Goal: Find specific page/section: Find specific page/section

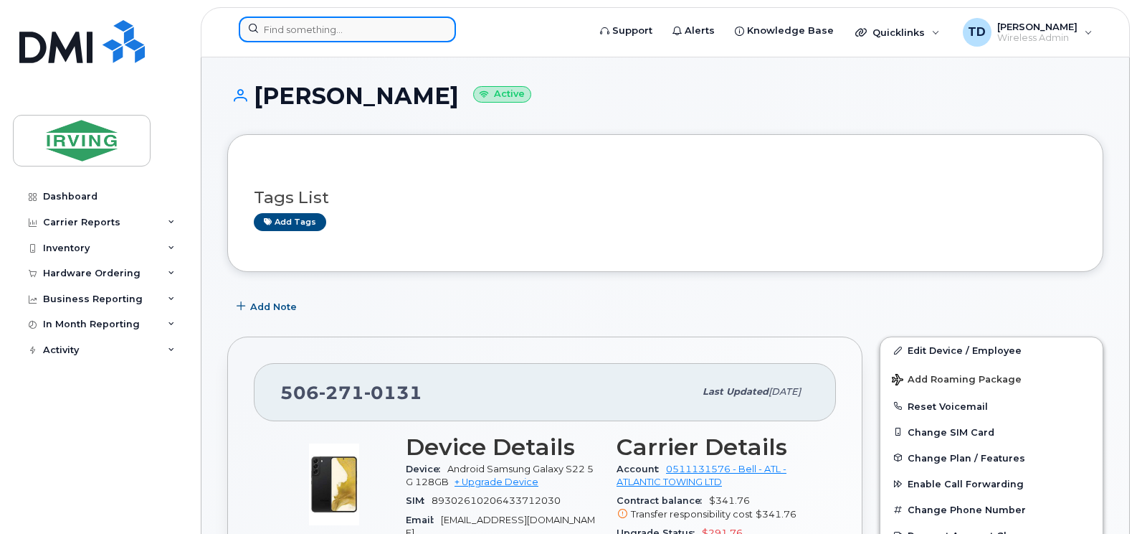
click at [312, 32] on input at bounding box center [347, 29] width 217 height 26
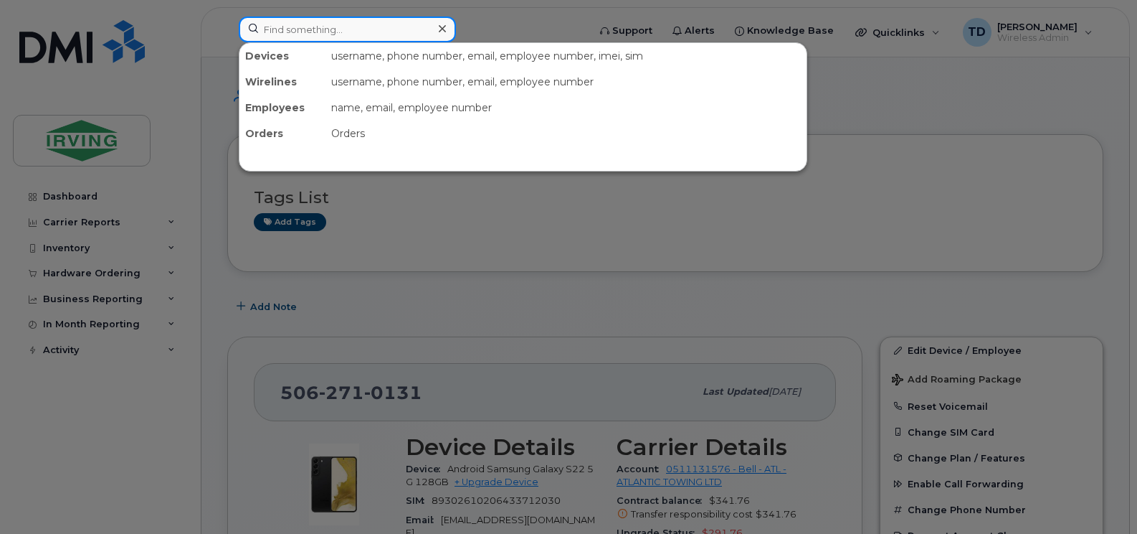
paste input "[PHONE_NUMBER]"
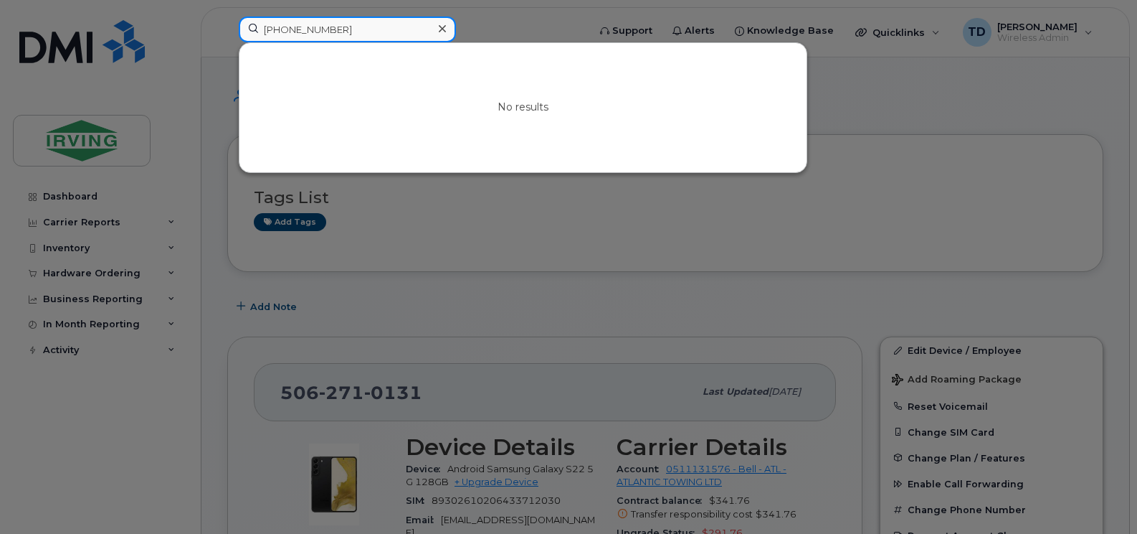
click at [312, 32] on input "[PHONE_NUMBER]" at bounding box center [347, 29] width 217 height 26
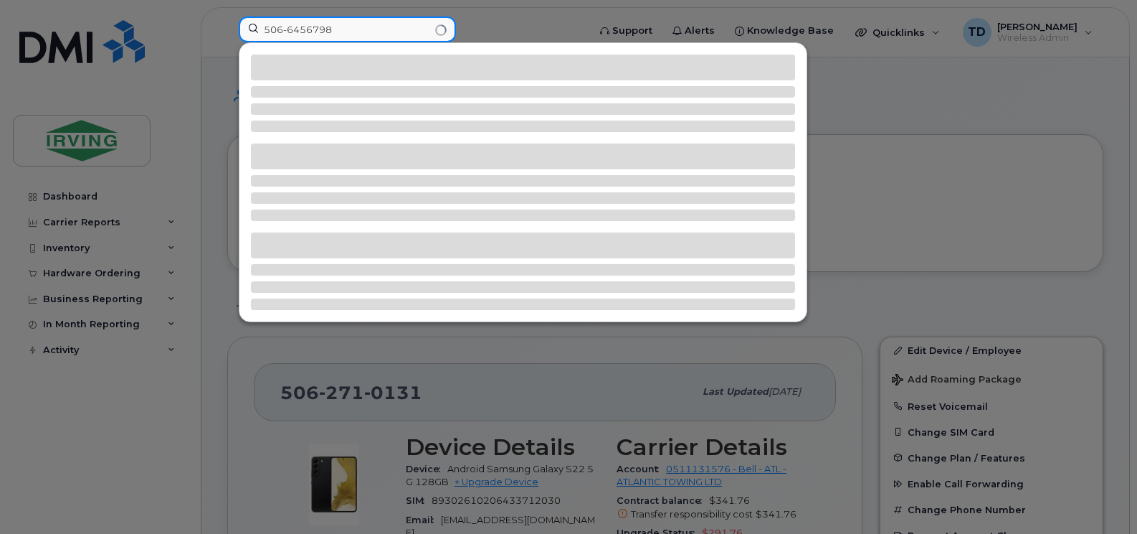
click at [285, 28] on input "506-6456798" at bounding box center [347, 29] width 217 height 26
type input "5066456798"
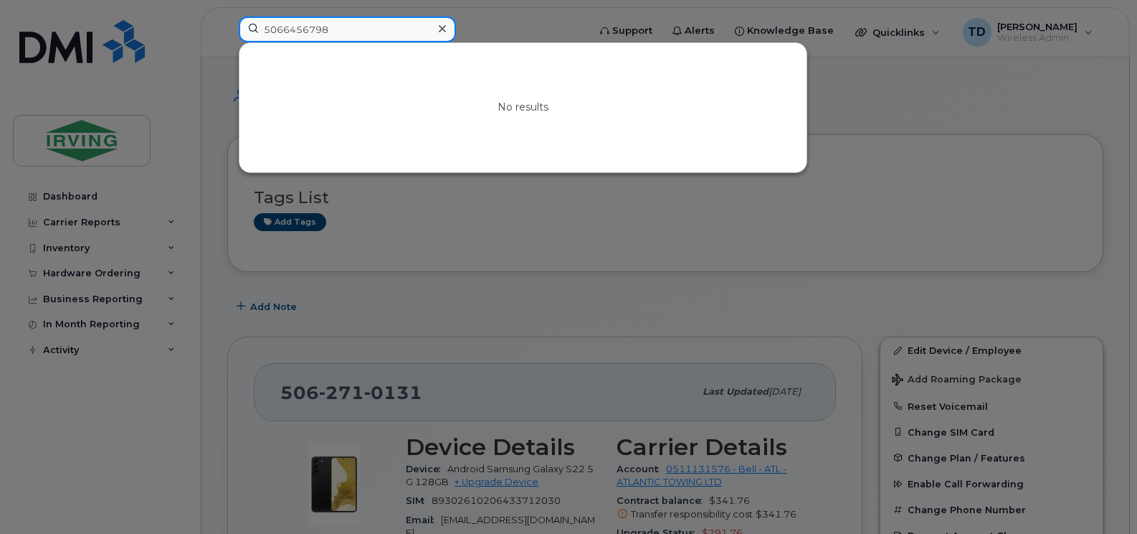
click at [343, 25] on input "5066456798" at bounding box center [347, 29] width 217 height 26
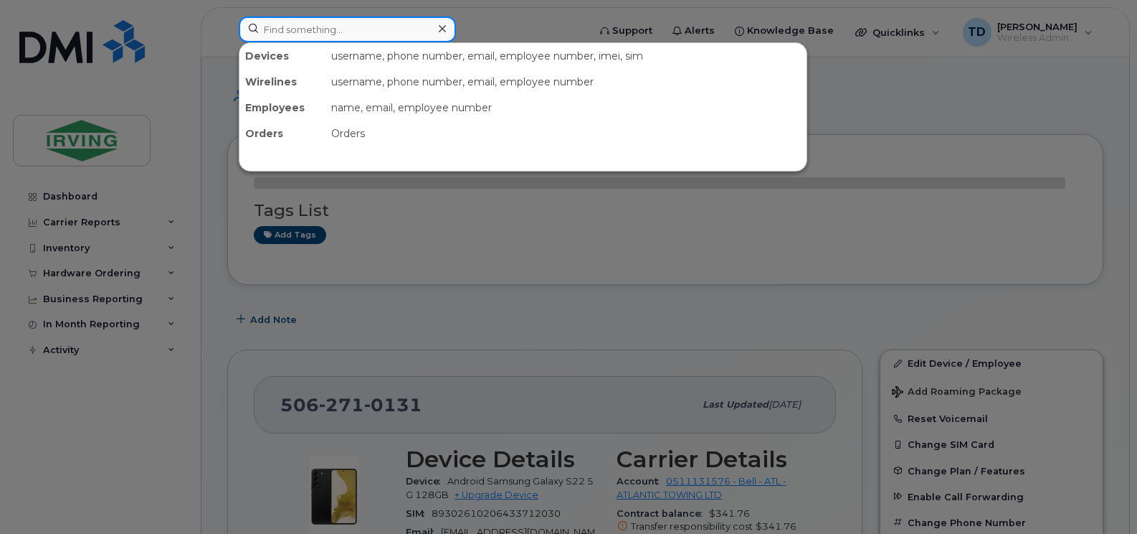
click at [397, 32] on input at bounding box center [347, 29] width 217 height 26
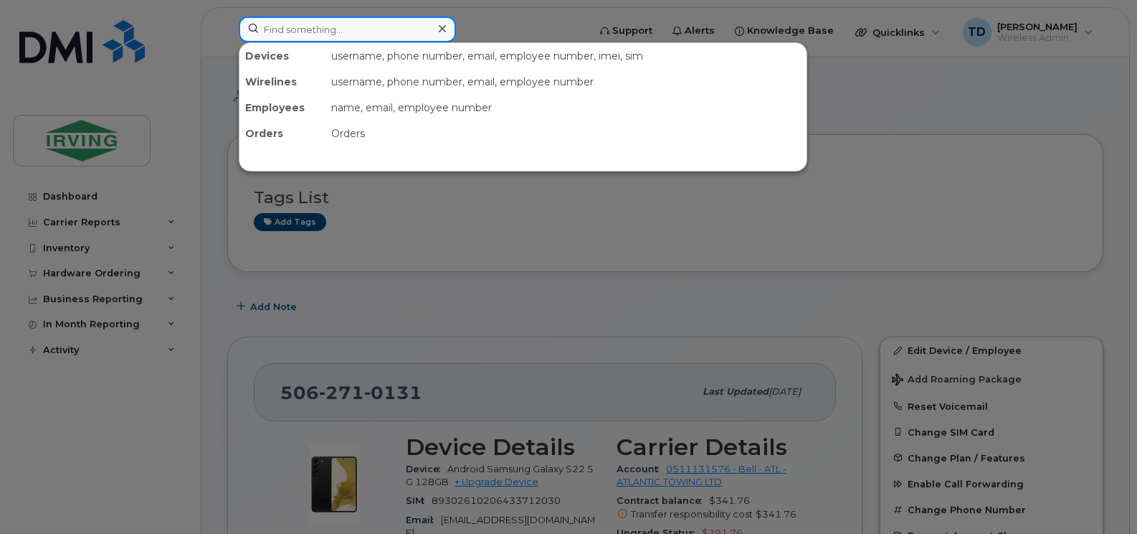
paste input "[PHONE_NUMBER]"
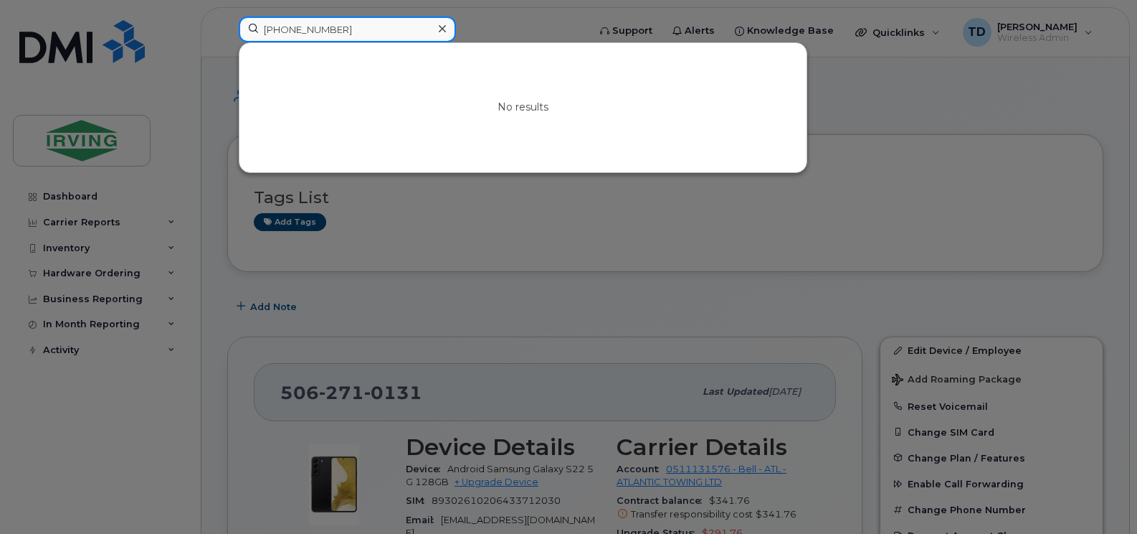
click at [310, 29] on input "[PHONE_NUMBER]" at bounding box center [347, 29] width 217 height 26
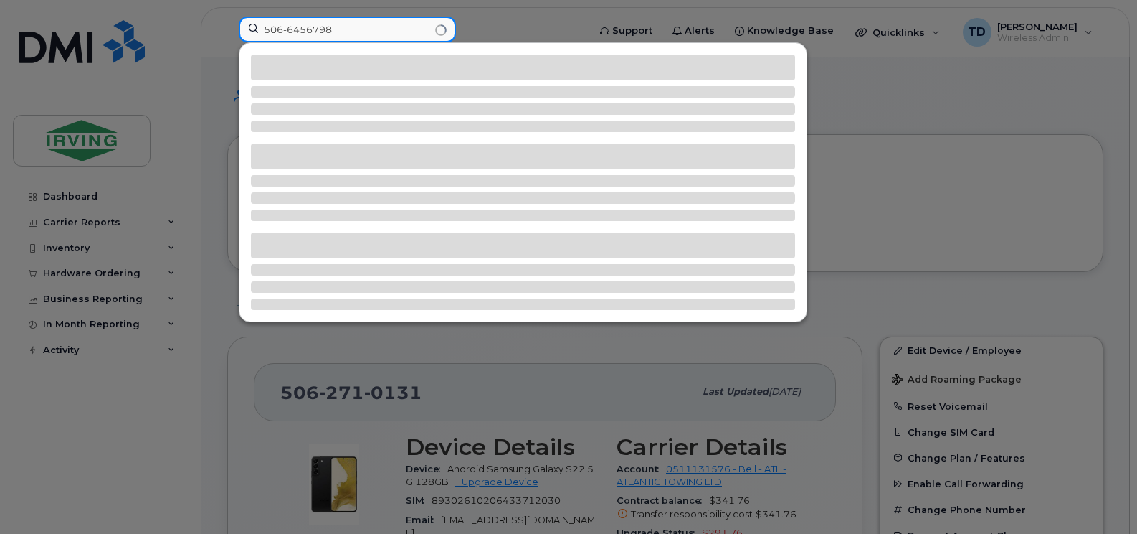
click at [288, 29] on input "506-6456798" at bounding box center [347, 29] width 217 height 26
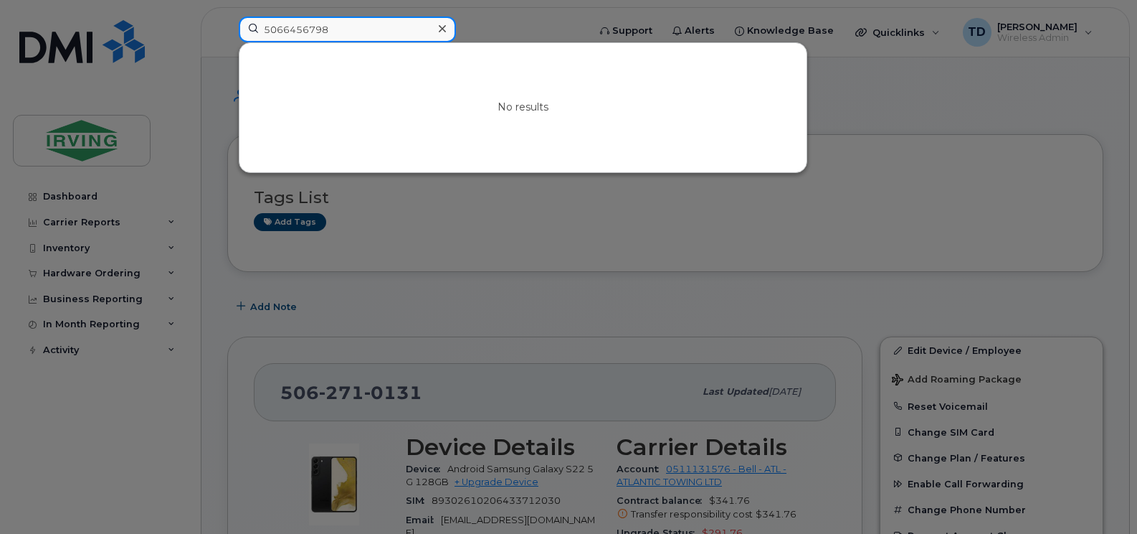
type input "5066456798"
click at [398, 30] on input "5066456798" at bounding box center [347, 29] width 217 height 26
click at [325, 32] on input "5066456798" at bounding box center [347, 29] width 217 height 26
click at [495, 12] on div at bounding box center [568, 267] width 1137 height 534
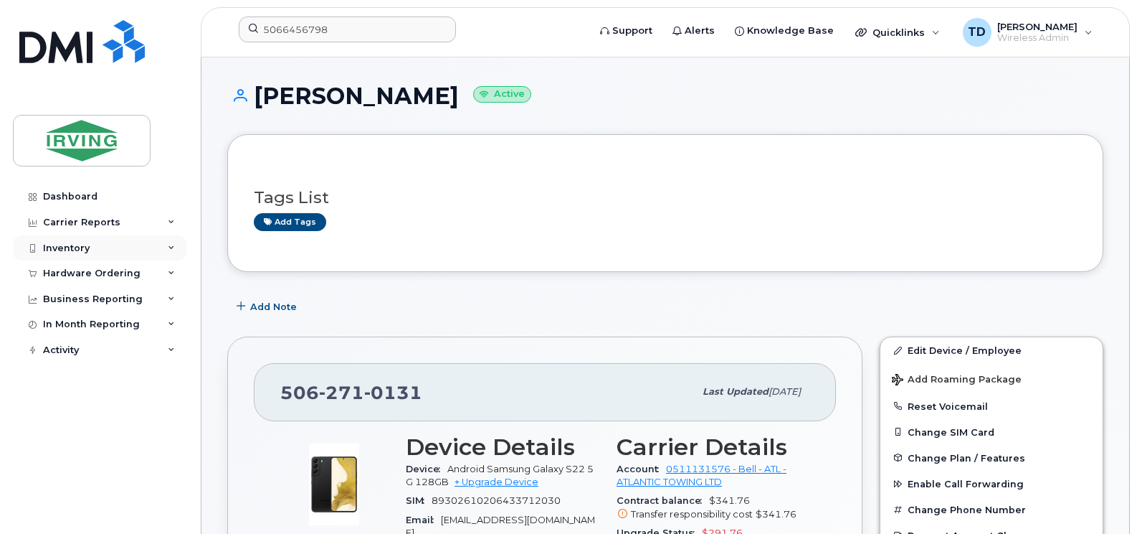
click at [172, 243] on div "Inventory" at bounding box center [100, 248] width 174 height 26
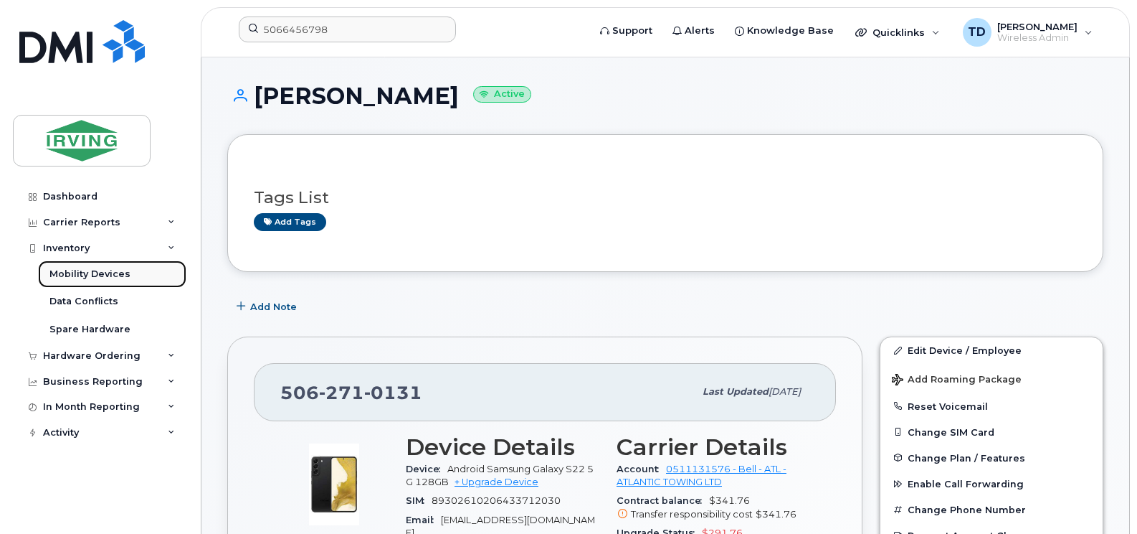
click at [116, 272] on div "Mobility Devices" at bounding box center [89, 274] width 81 height 13
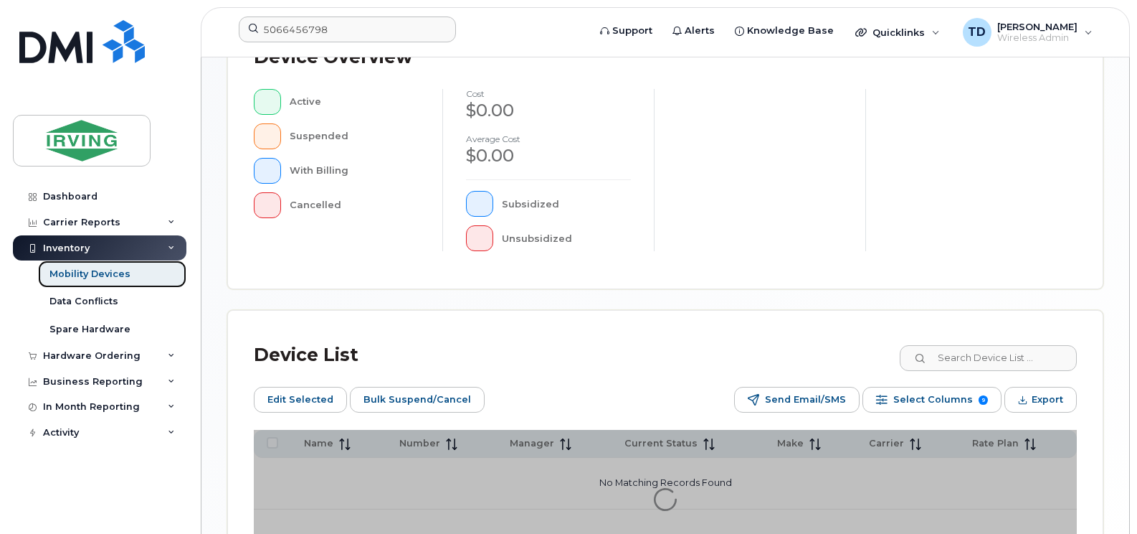
scroll to position [430, 0]
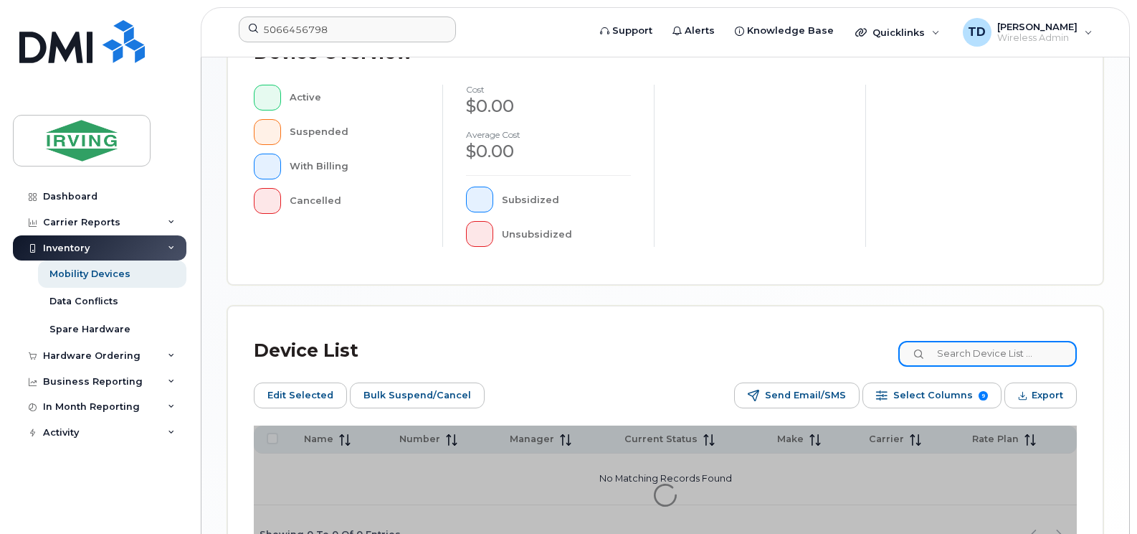
click at [978, 352] on input at bounding box center [988, 354] width 179 height 26
paste input "[PHONE_NUMBER]"
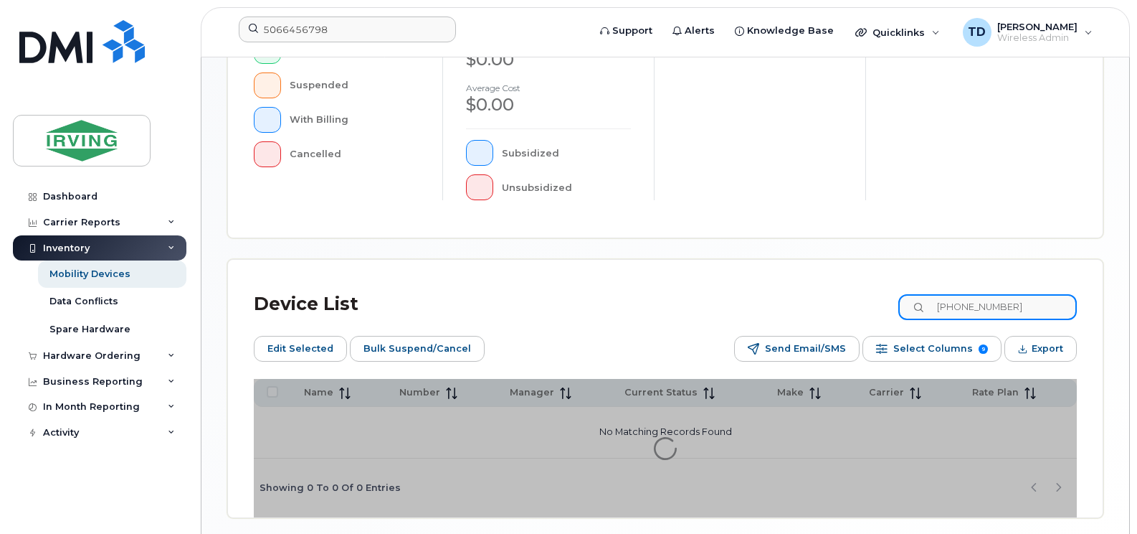
scroll to position [502, 0]
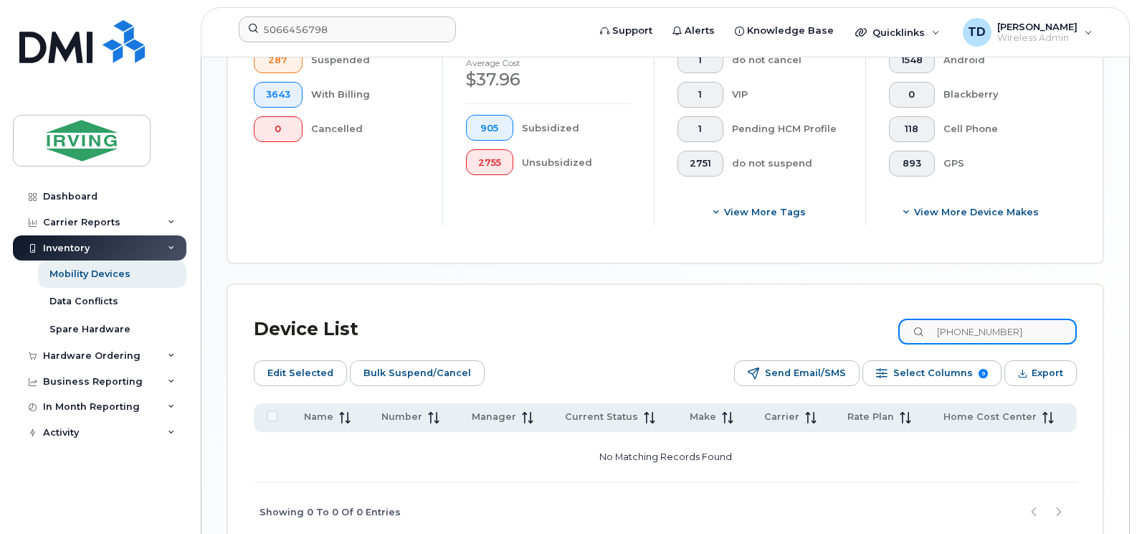
type input "[PHONE_NUMBER]"
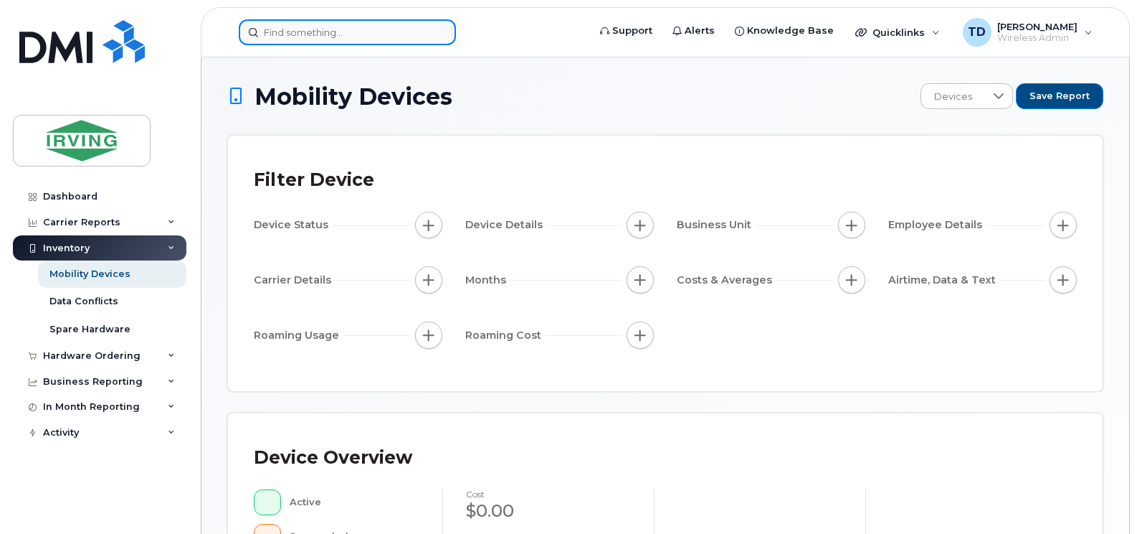
click at [313, 28] on input at bounding box center [347, 32] width 217 height 26
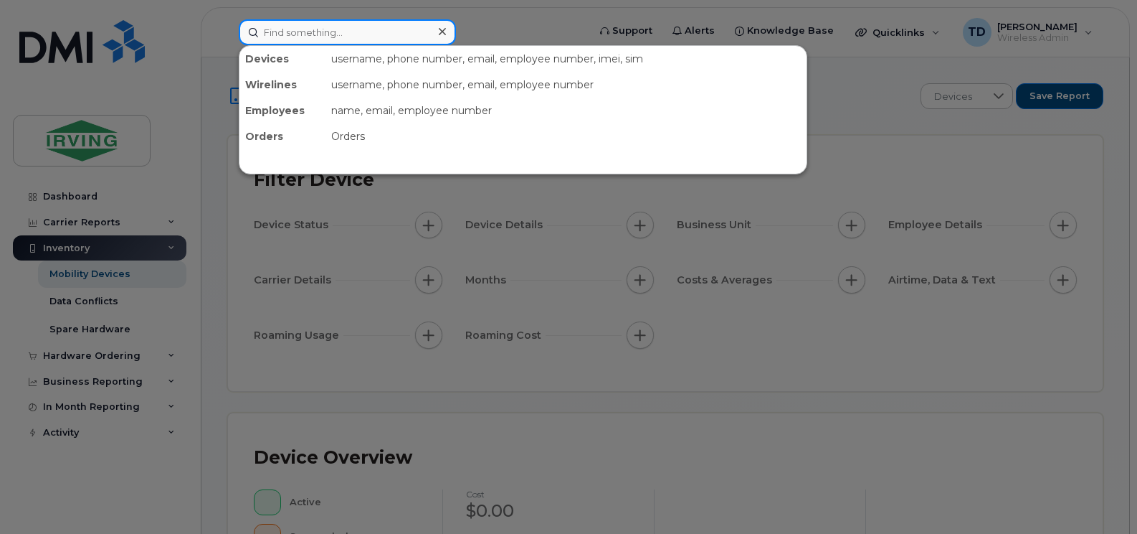
paste input "[PHONE_NUMBER]"
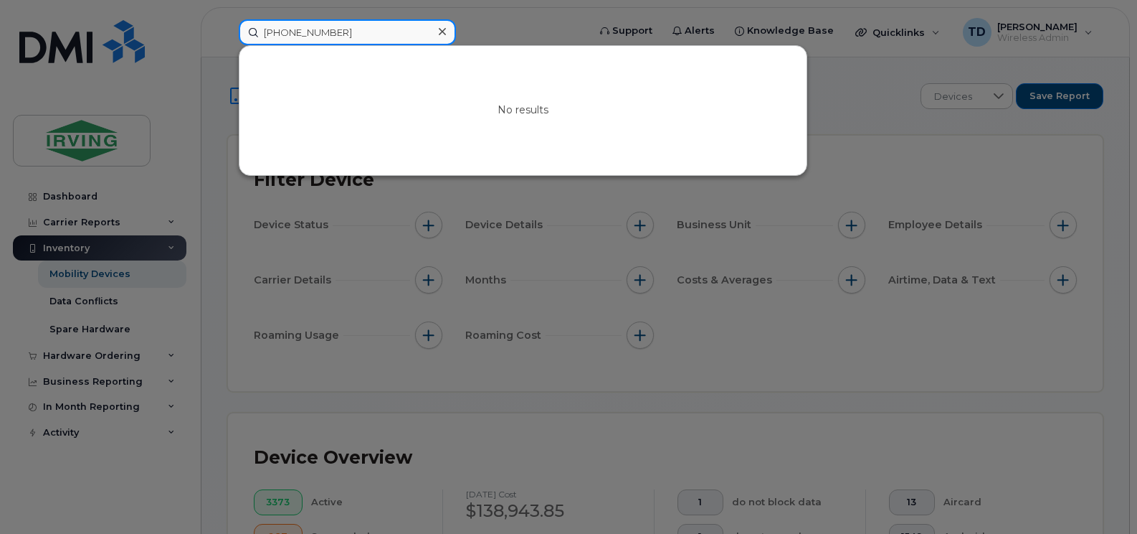
click at [308, 31] on input "[PHONE_NUMBER]" at bounding box center [347, 32] width 217 height 26
click at [312, 32] on input "[PHONE_NUMBER]" at bounding box center [347, 32] width 217 height 26
type input "5066456798"
click at [357, 41] on input "5066456798" at bounding box center [347, 32] width 217 height 26
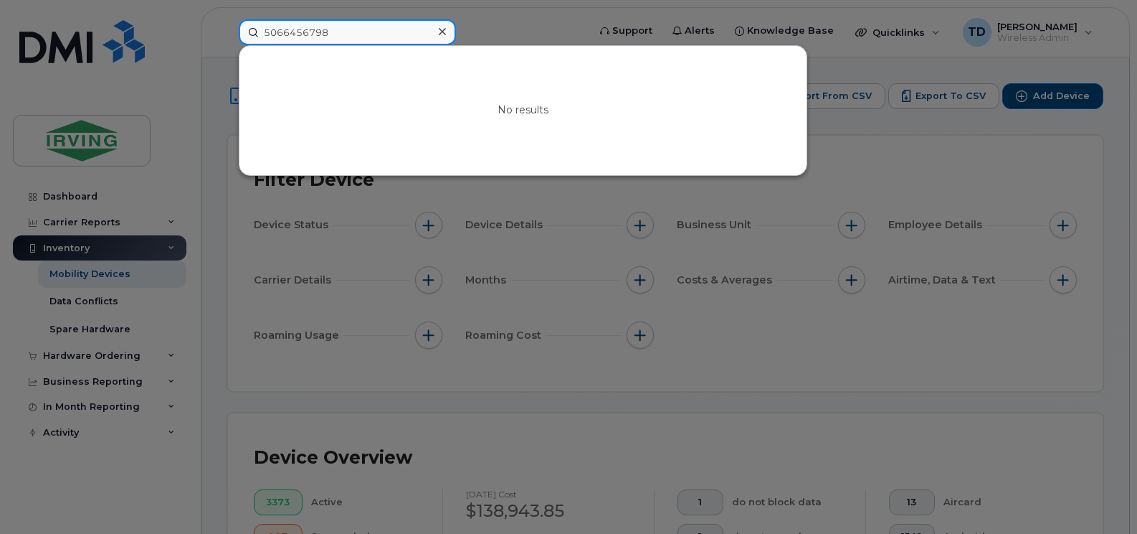
click at [357, 41] on input "5066456798" at bounding box center [347, 32] width 217 height 26
click at [323, 32] on input "5066456798" at bounding box center [347, 32] width 217 height 26
click at [366, 39] on input "5066456798" at bounding box center [347, 32] width 217 height 26
click at [202, 207] on div at bounding box center [568, 267] width 1137 height 534
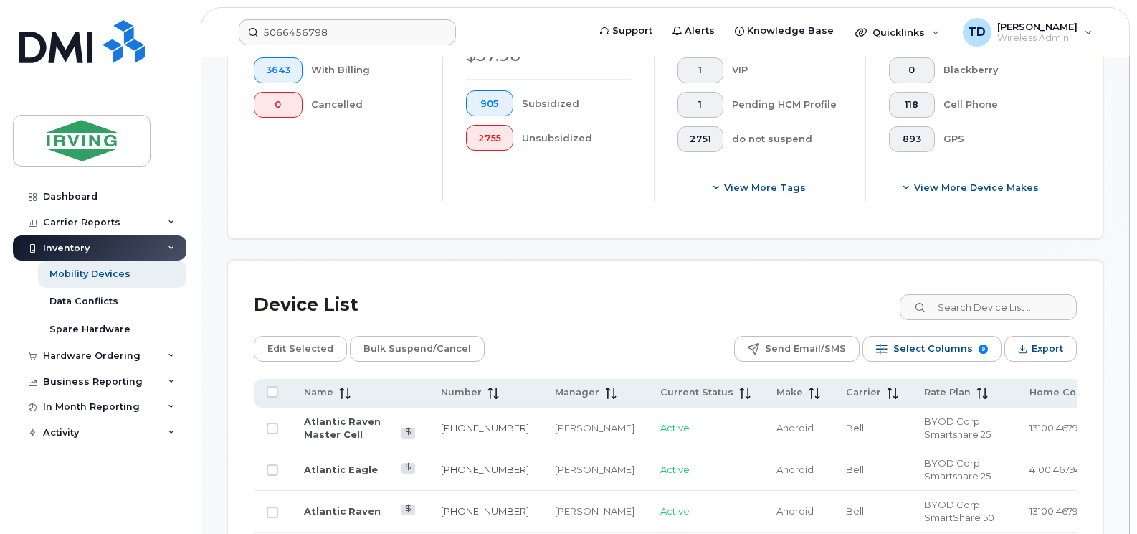
scroll to position [574, 0]
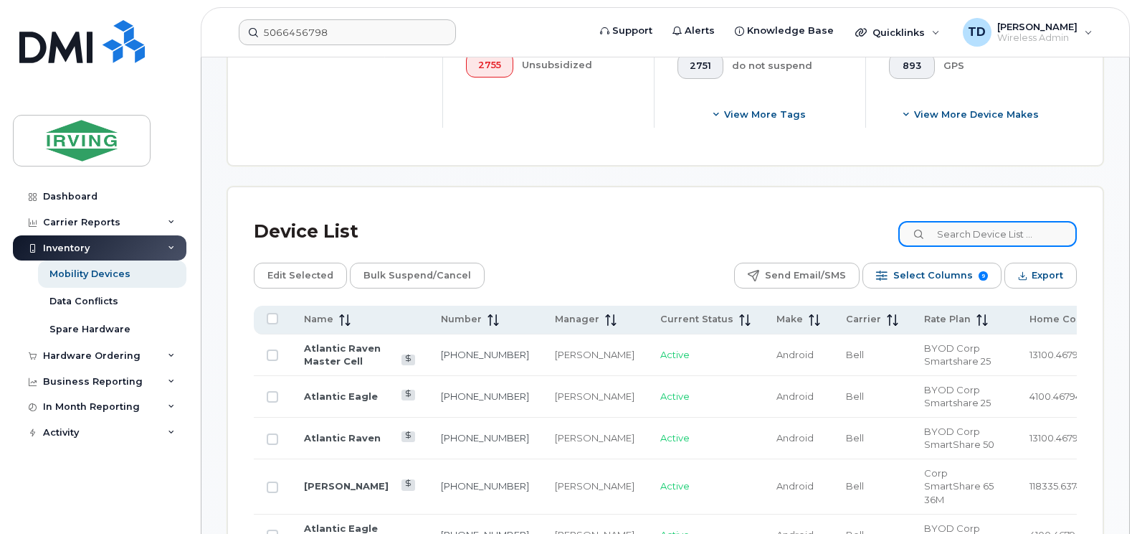
click at [942, 235] on input at bounding box center [988, 234] width 179 height 26
paste input "5066456798"
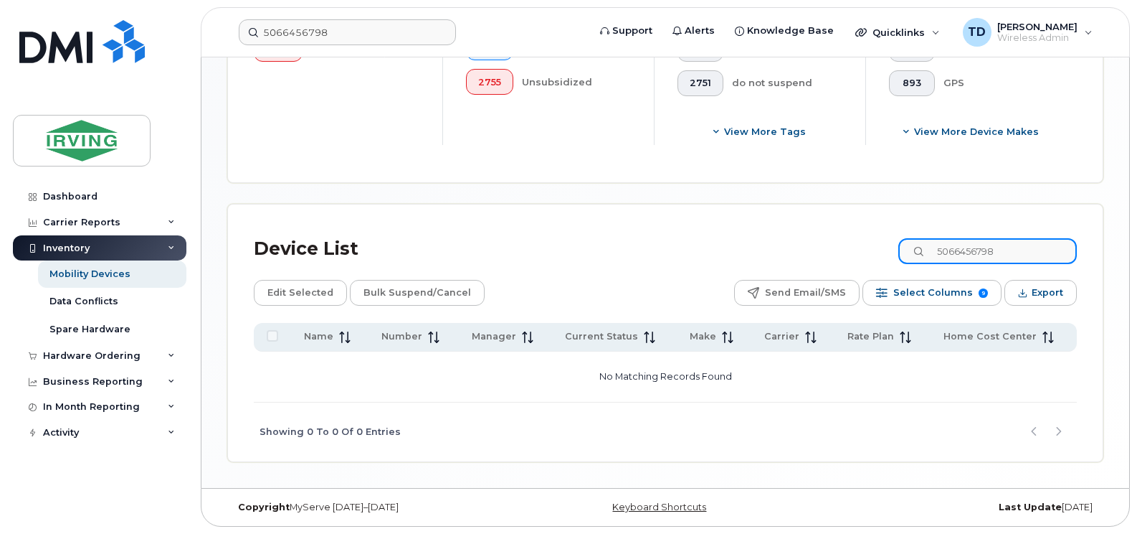
click at [965, 252] on input "5066456798" at bounding box center [988, 251] width 179 height 26
click at [967, 254] on input "5066456798" at bounding box center [988, 251] width 179 height 26
type input "[PHONE_NUMBER]"
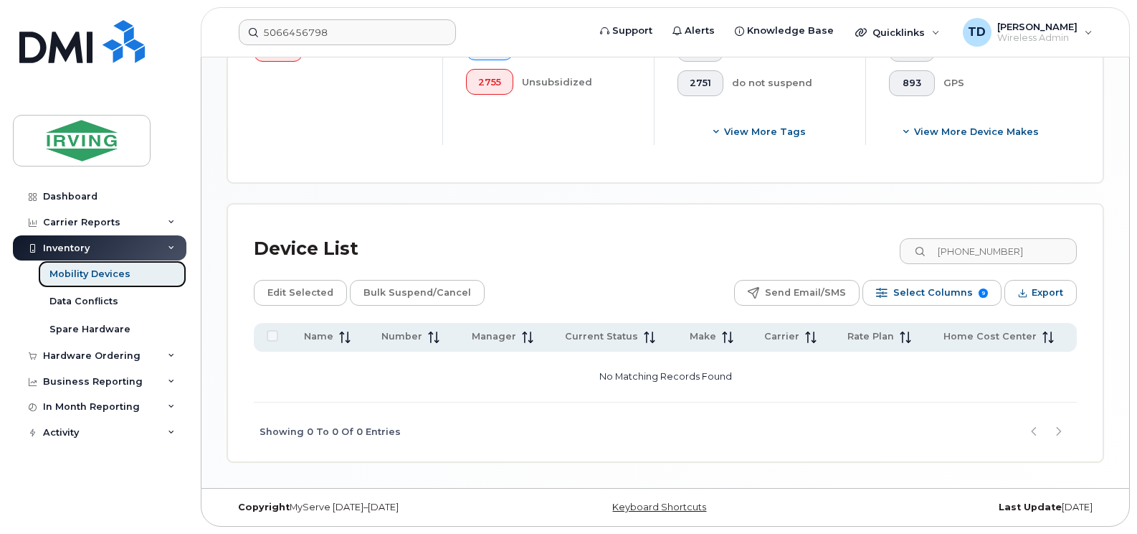
click at [74, 270] on div "Mobility Devices" at bounding box center [89, 274] width 81 height 13
